Goal: Information Seeking & Learning: Learn about a topic

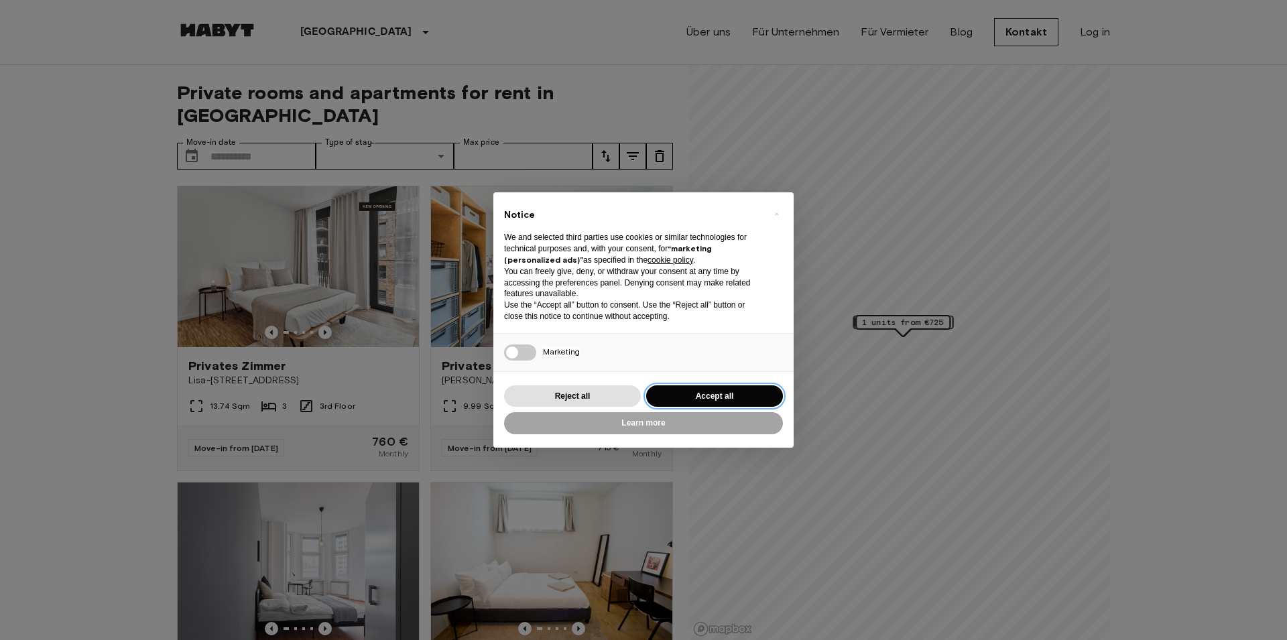
click at [717, 397] on button "Accept all" at bounding box center [714, 397] width 137 height 22
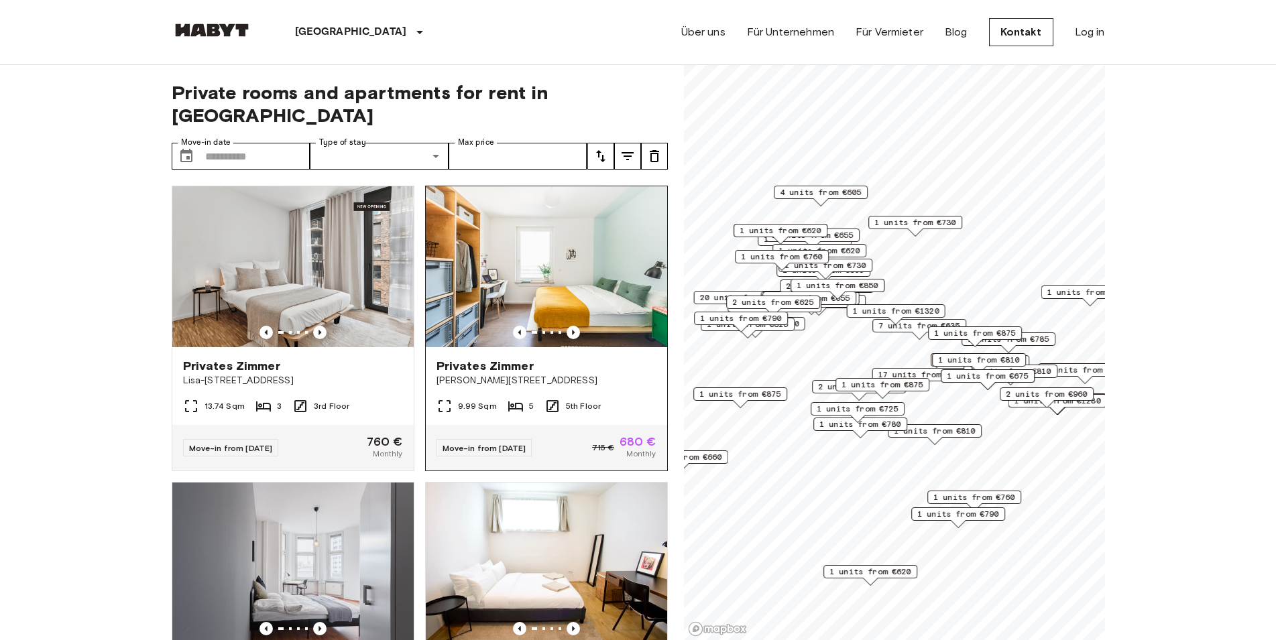
click at [557, 314] on img at bounding box center [546, 266] width 241 height 161
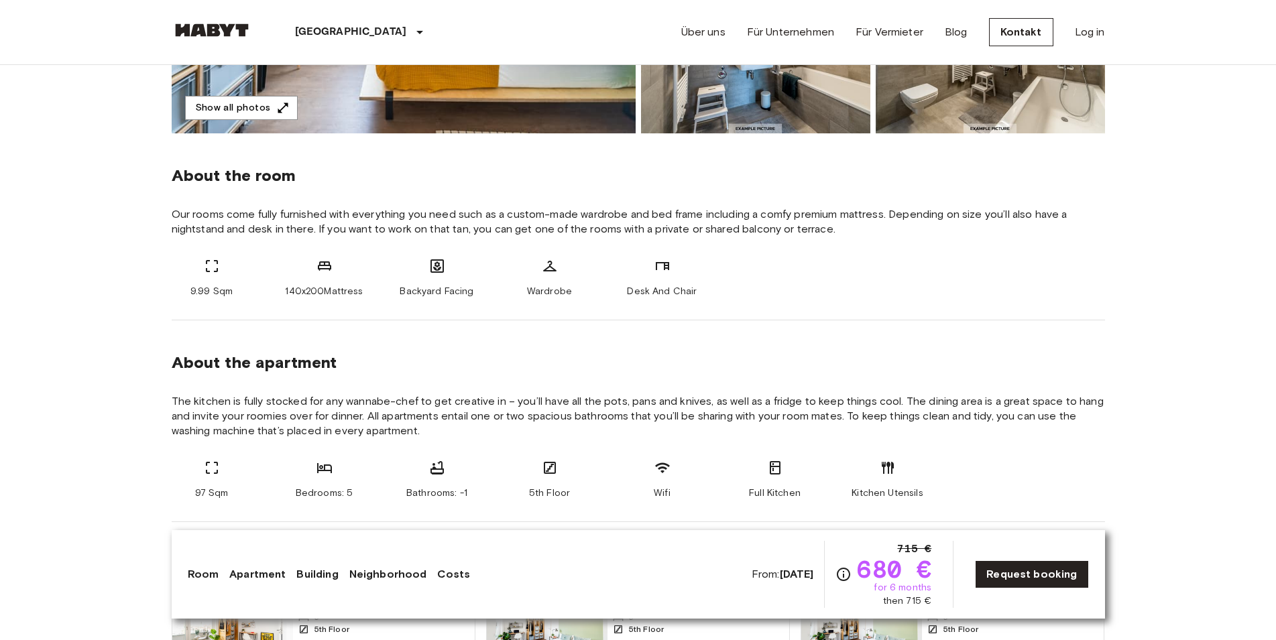
scroll to position [615, 0]
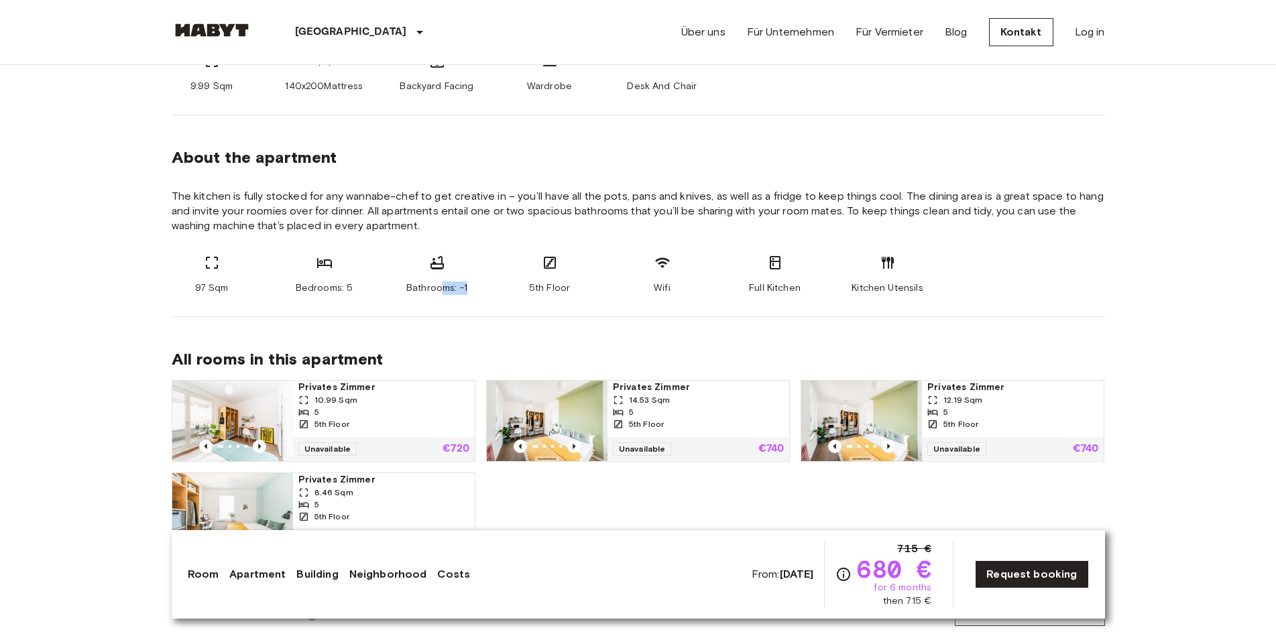
drag, startPoint x: 483, startPoint y: 288, endPoint x: 444, endPoint y: 287, distance: 38.9
click at [444, 287] on div "97 Sqm Bedrooms: 5 Bathrooms: -1 5th Floor Wifi Full Kitchen Kitchen Utensils" at bounding box center [638, 275] width 933 height 40
click at [446, 288] on span "Bathrooms: -1" at bounding box center [436, 288] width 61 height 13
drag, startPoint x: 353, startPoint y: 361, endPoint x: 320, endPoint y: 361, distance: 32.9
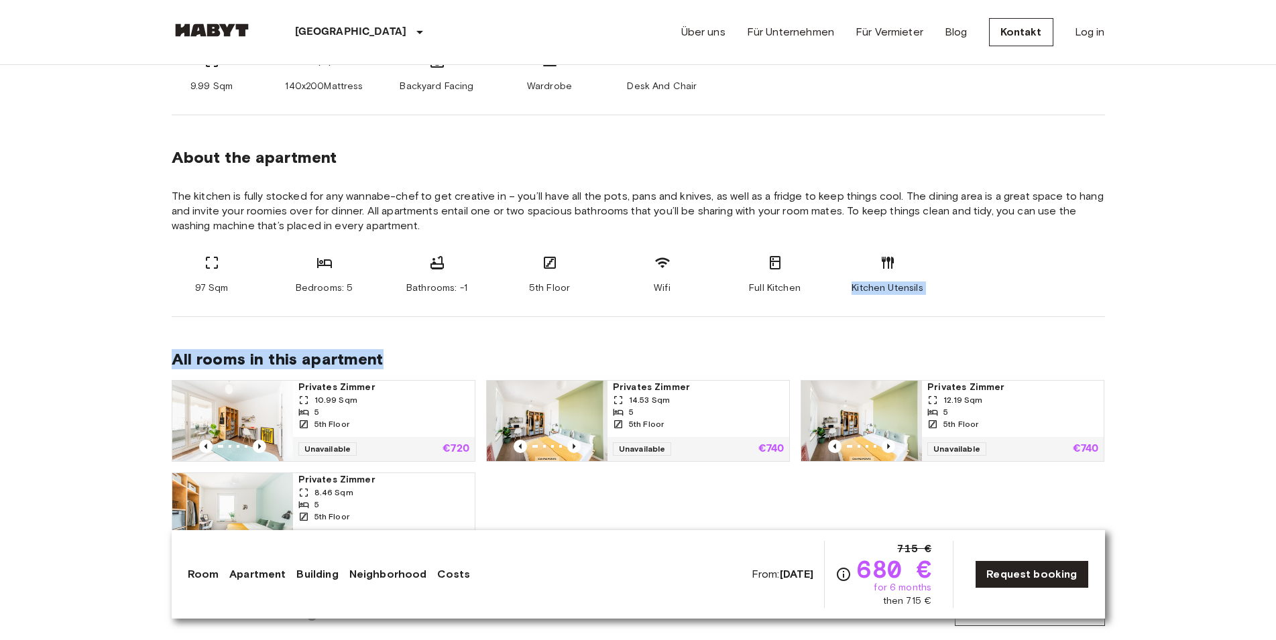
click at [322, 362] on div "All rooms in this apartment Privates [PERSON_NAME] 10.99 Sqm 5 5th Floor Unavai…" at bounding box center [638, 441] width 933 height 249
click at [451, 332] on div "All rooms in this apartment Privates [PERSON_NAME] 10.99 Sqm 5 5th Floor Unavai…" at bounding box center [638, 441] width 933 height 249
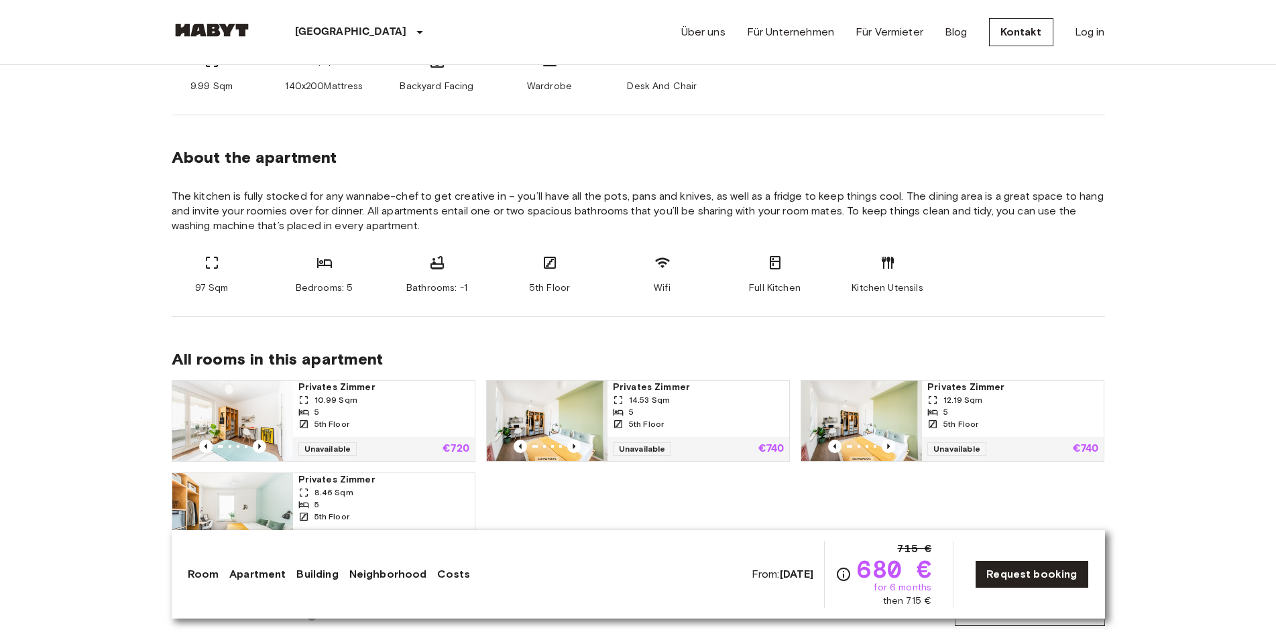
click at [451, 332] on div "All rooms in this apartment Privates [PERSON_NAME] 10.99 Sqm 5 5th Floor Unavai…" at bounding box center [638, 441] width 933 height 249
drag, startPoint x: 634, startPoint y: 245, endPoint x: 648, endPoint y: 261, distance: 21.4
click at [640, 254] on section "About the apartment The kitchen is fully stocked for any wannabe-chef to get cr…" at bounding box center [638, 216] width 933 height 202
click at [695, 278] on div "Wifi" at bounding box center [662, 275] width 80 height 40
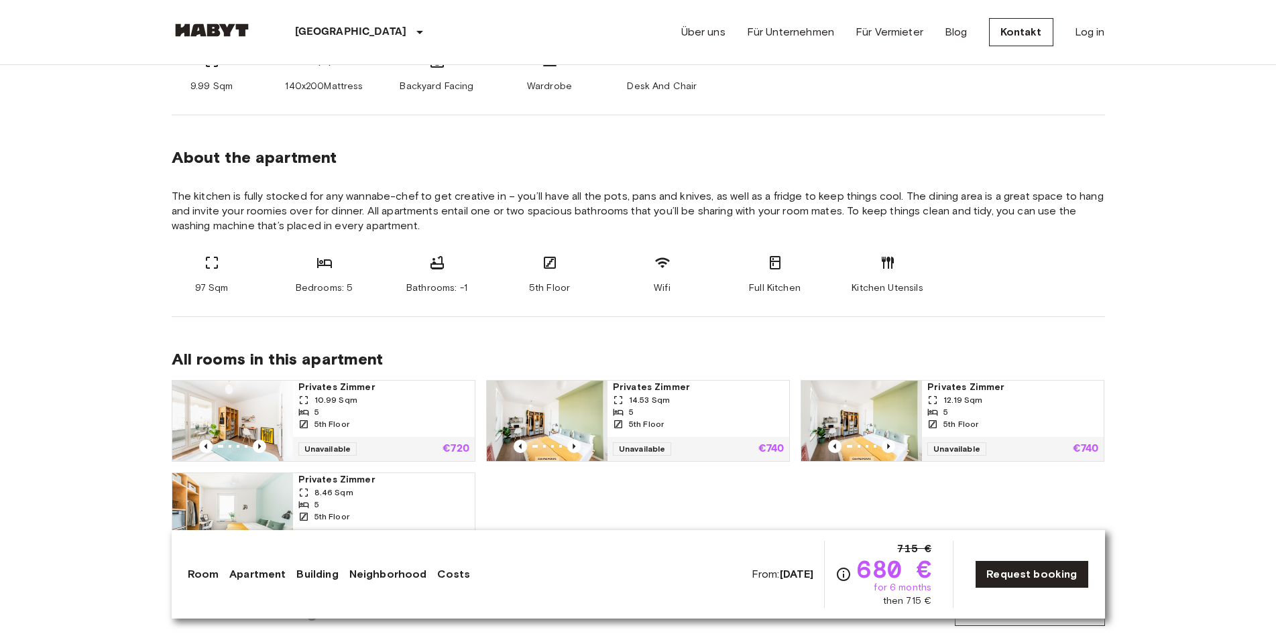
click at [723, 274] on div "97 Sqm Bedrooms: 5 Bathrooms: -1 5th Floor Wifi Full Kitchen Kitchen Utensils" at bounding box center [638, 275] width 933 height 40
drag, startPoint x: 781, startPoint y: 265, endPoint x: 745, endPoint y: 251, distance: 38.6
click at [744, 255] on div "Full Kitchen" at bounding box center [775, 275] width 80 height 40
click at [752, 258] on div "Full Kitchen" at bounding box center [775, 275] width 80 height 40
click at [803, 267] on div "Full Kitchen" at bounding box center [775, 275] width 80 height 40
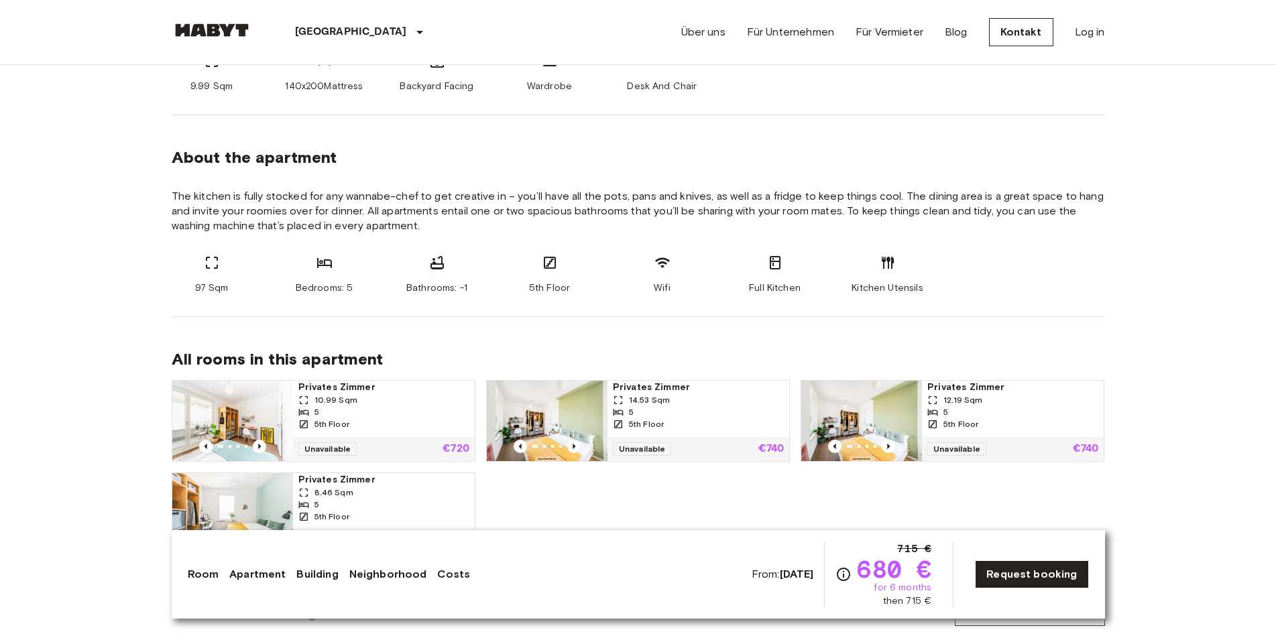
click at [776, 271] on div "Full Kitchen" at bounding box center [775, 275] width 80 height 40
click at [792, 284] on div "Full Kitchen" at bounding box center [775, 275] width 80 height 40
drag, startPoint x: 838, startPoint y: 282, endPoint x: 886, endPoint y: 289, distance: 48.2
click at [878, 290] on div "97 Sqm Bedrooms: 5 Bathrooms: -1 5th Floor Wifi Full Kitchen Kitchen Utensils" at bounding box center [638, 275] width 933 height 40
drag, startPoint x: 943, startPoint y: 313, endPoint x: 929, endPoint y: 306, distance: 15.9
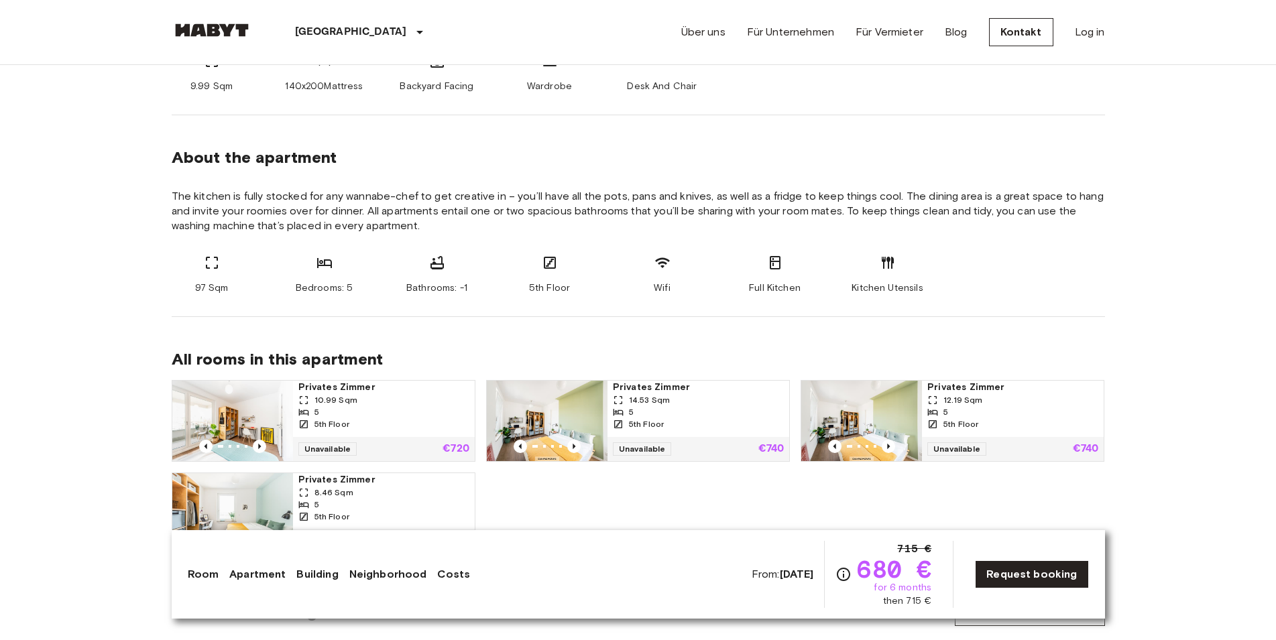
click at [933, 315] on section "About the apartment The kitchen is fully stocked for any wannabe-chef to get cr…" at bounding box center [638, 216] width 933 height 202
drag, startPoint x: 912, startPoint y: 306, endPoint x: 894, endPoint y: 297, distance: 20.1
drag, startPoint x: 893, startPoint y: 298, endPoint x: 864, endPoint y: 315, distance: 33.3
click at [916, 312] on section "About the apartment The kitchen is fully stocked for any wannabe-chef to get cr…" at bounding box center [638, 216] width 933 height 202
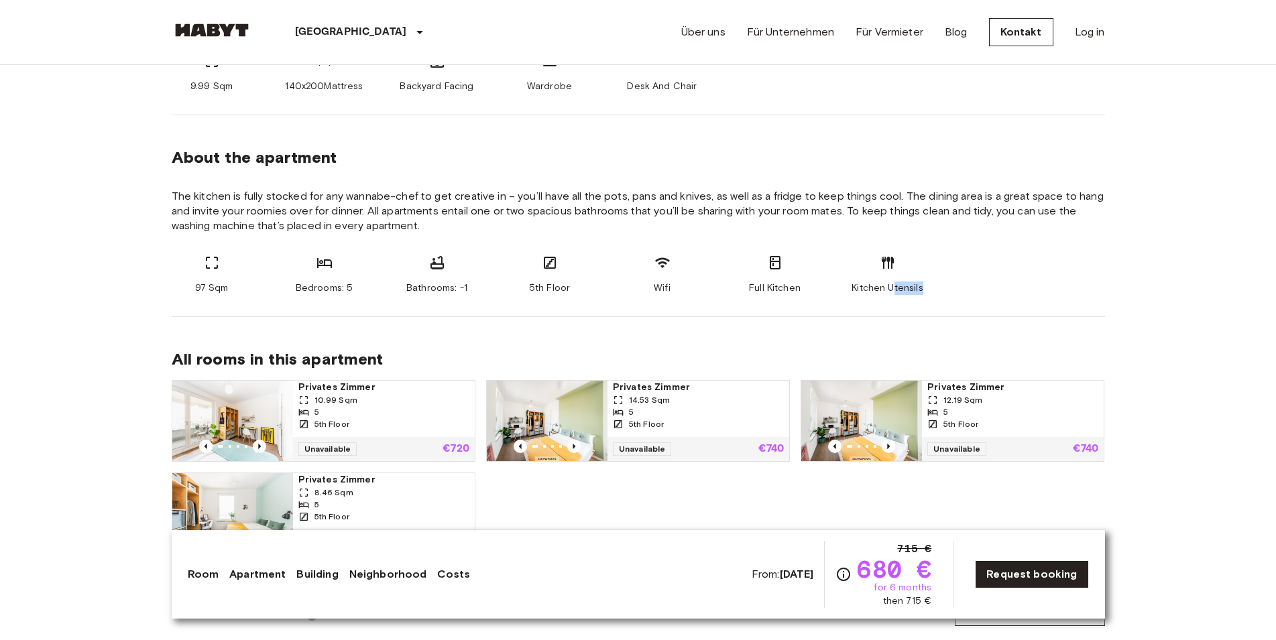
drag, startPoint x: 864, startPoint y: 315, endPoint x: 889, endPoint y: 299, distance: 29.6
click at [860, 311] on section "About the apartment The kitchen is fully stocked for any wannabe-chef to get cr…" at bounding box center [638, 216] width 933 height 202
click at [916, 308] on section "About the apartment The kitchen is fully stocked for any wannabe-chef to get cr…" at bounding box center [638, 216] width 933 height 202
drag, startPoint x: 936, startPoint y: 318, endPoint x: 932, endPoint y: 325, distance: 8.4
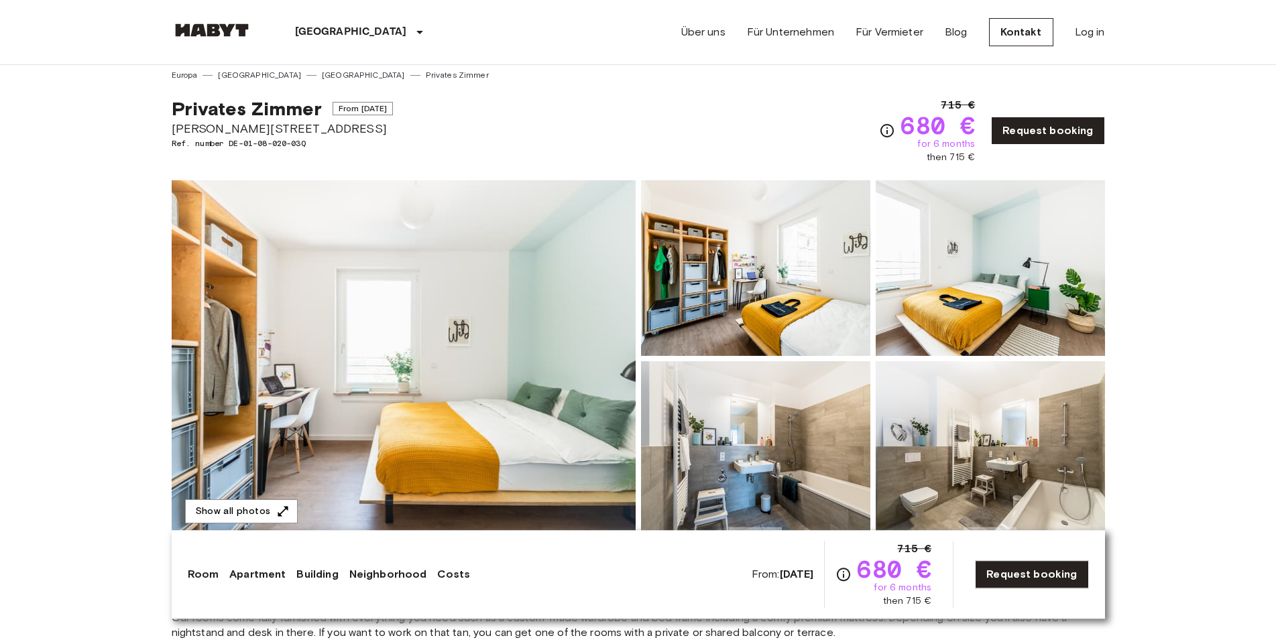
scroll to position [0, 0]
